Goal: Transaction & Acquisition: Book appointment/travel/reservation

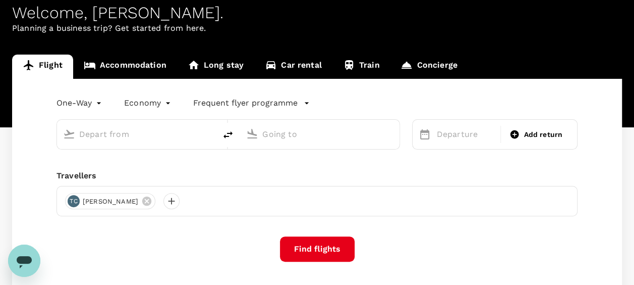
scroll to position [101, 0]
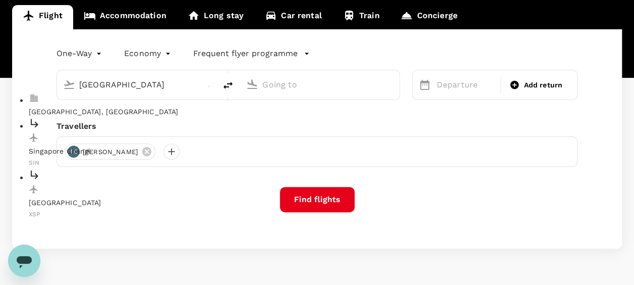
click at [102, 117] on div "Singapore Changi SIN" at bounding box center [145, 142] width 232 height 51
type input "Singapore Changi (SIN)"
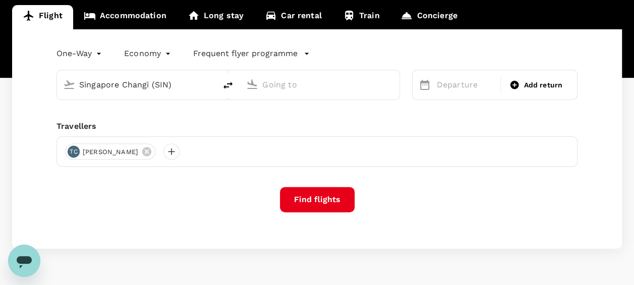
click at [290, 84] on input "text" at bounding box center [320, 85] width 116 height 16
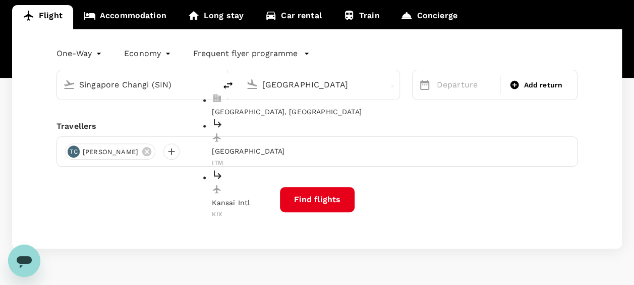
click at [289, 146] on p "[GEOGRAPHIC_DATA]" at bounding box center [328, 151] width 232 height 10
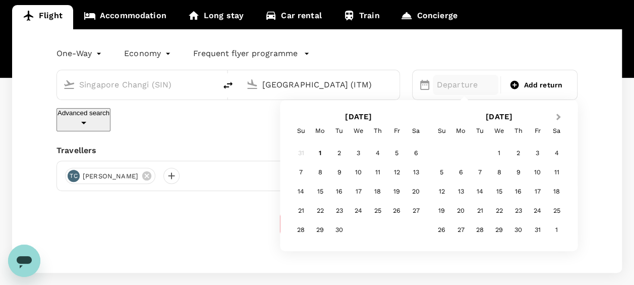
type input "[GEOGRAPHIC_DATA] (ITM)"
click at [559, 117] on span "Next Month" at bounding box center [559, 118] width 0 height 12
click at [500, 228] on div "26" at bounding box center [499, 229] width 19 height 19
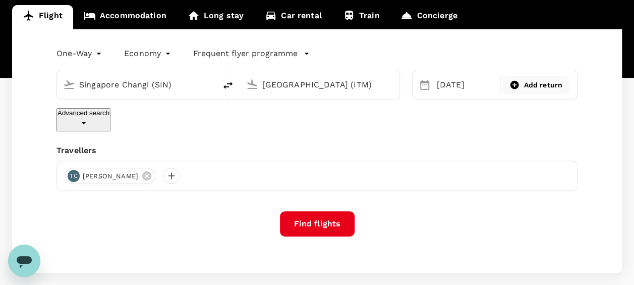
click at [548, 86] on span "Add return" at bounding box center [543, 85] width 39 height 11
type input "roundtrip"
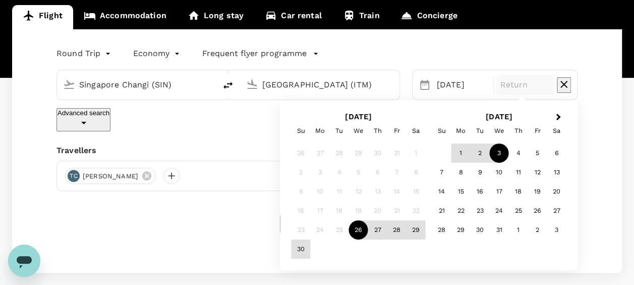
click at [504, 150] on div "3" at bounding box center [499, 152] width 19 height 19
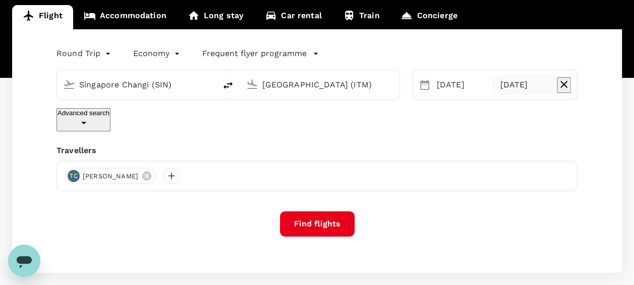
click at [318, 213] on button "Find flights" at bounding box center [317, 223] width 75 height 25
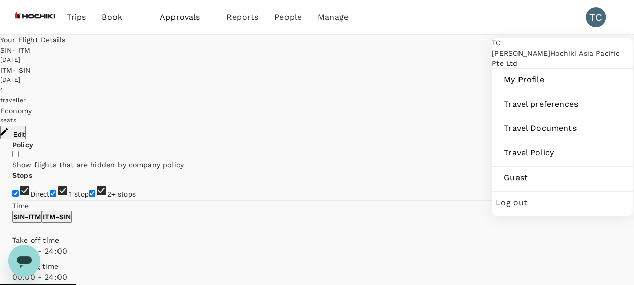
click at [514, 208] on span "Log out" at bounding box center [562, 202] width 133 height 12
